Goal: Information Seeking & Learning: Learn about a topic

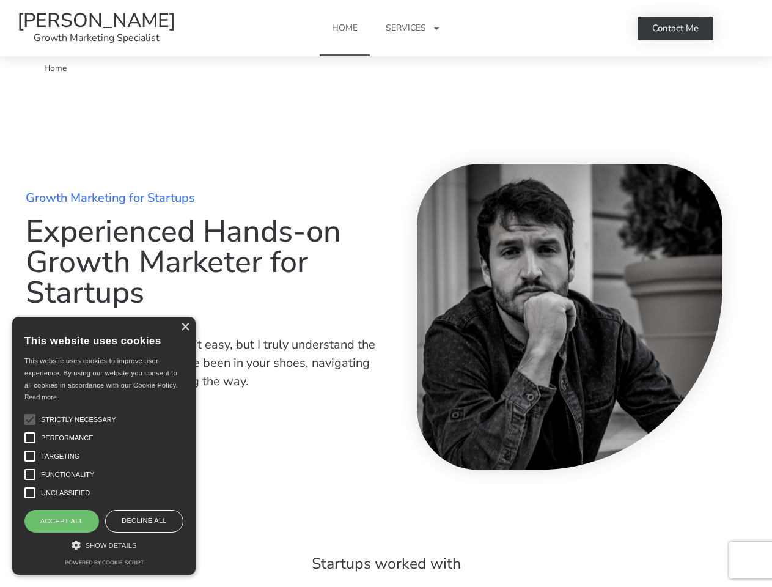
click at [386, 293] on div at bounding box center [569, 316] width 367 height 318
click at [386, 28] on link "Services" at bounding box center [413, 28] width 79 height 56
click at [413, 28] on link "Services" at bounding box center [413, 28] width 79 height 56
click at [185, 327] on div "×" at bounding box center [184, 327] width 9 height 9
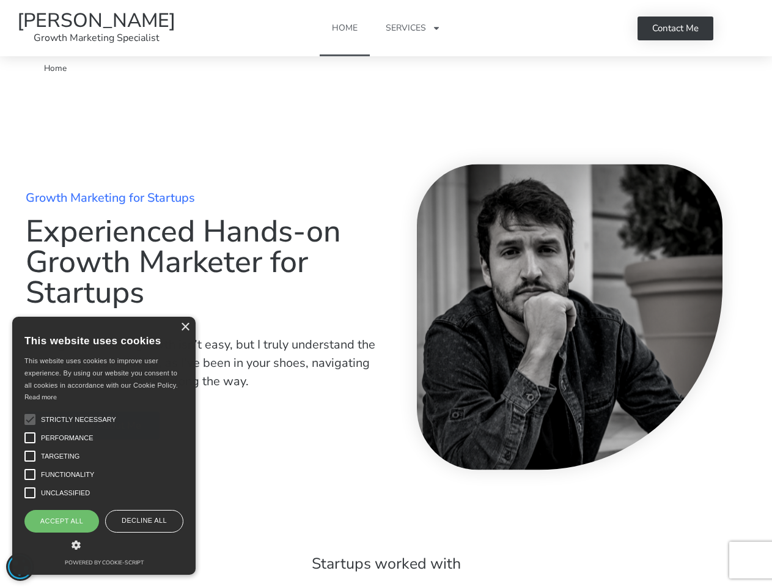
click at [30, 419] on link "Learn more about me" at bounding box center [93, 425] width 134 height 28
click at [30, 438] on link "Learn more about me" at bounding box center [93, 425] width 134 height 28
click at [30, 456] on div "Growth Marketing for Startups Experienced Hands-on Growth Marketer for Startups…" at bounding box center [387, 316] width 734 height 470
click at [30, 474] on div "Growth Marketing for Startups Experienced Hands-on Growth Marketer for Startups…" at bounding box center [387, 316] width 734 height 470
click at [30, 493] on div "Growth Marketing for Startups Experienced Hands-on Growth Marketer for Startups…" at bounding box center [387, 316] width 734 height 470
